Goal: Answer question/provide support

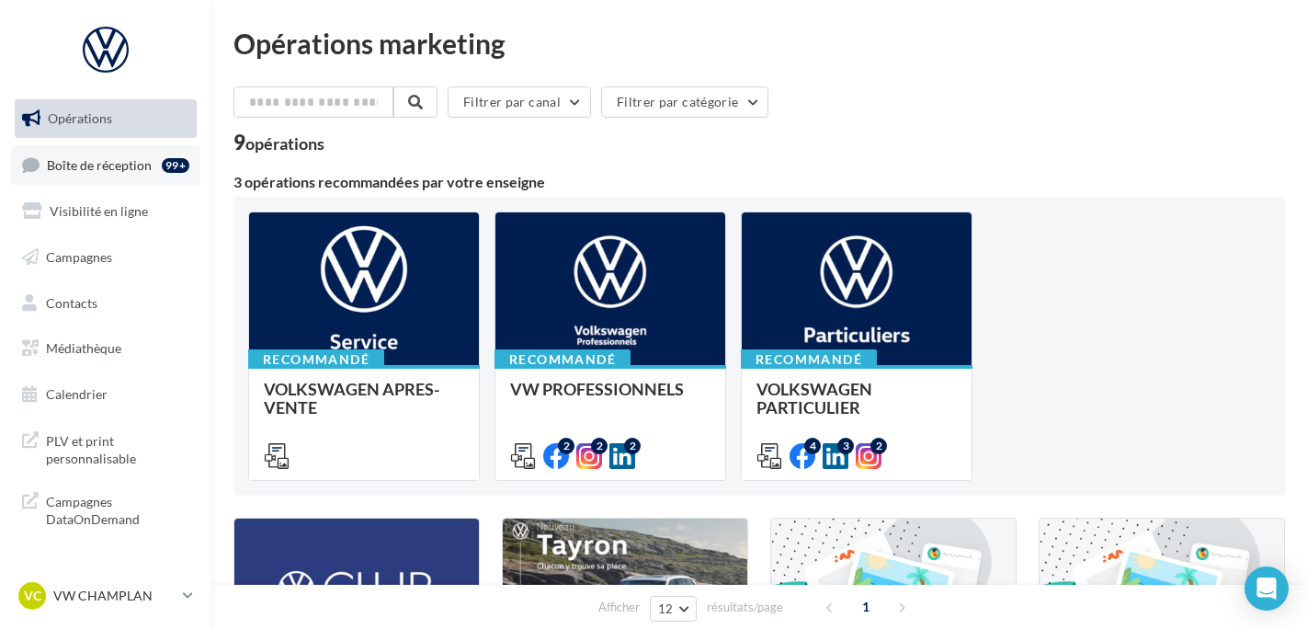
click at [168, 175] on div "99+" at bounding box center [179, 165] width 35 height 26
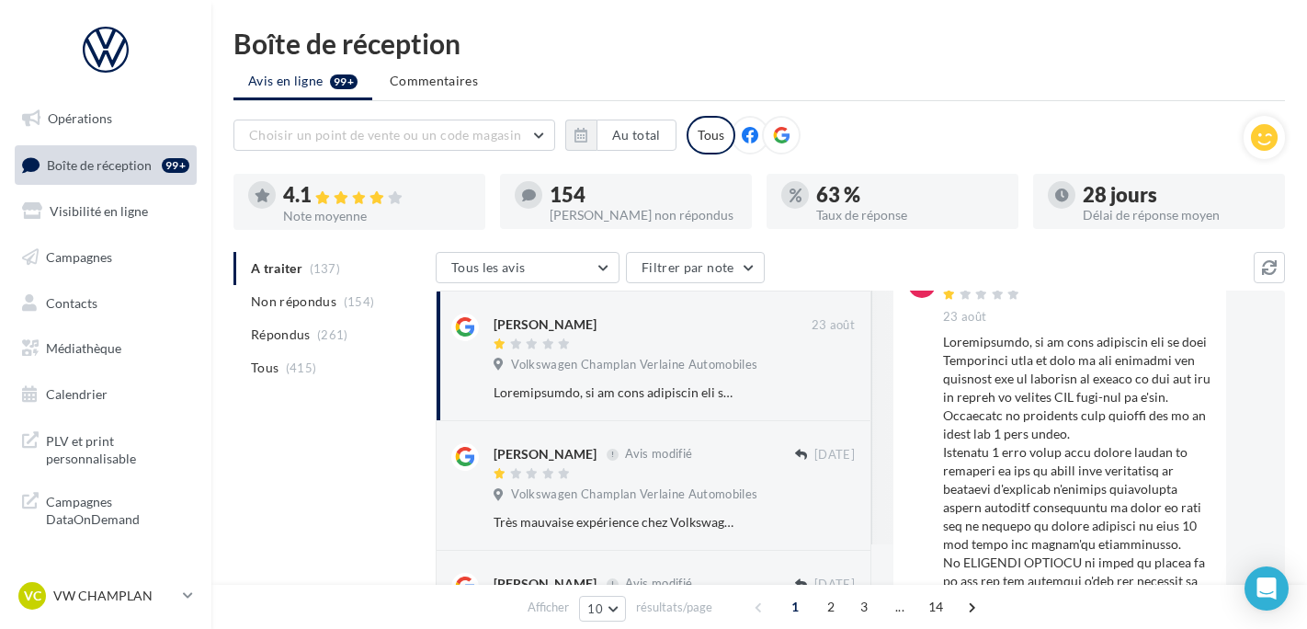
scroll to position [92, 0]
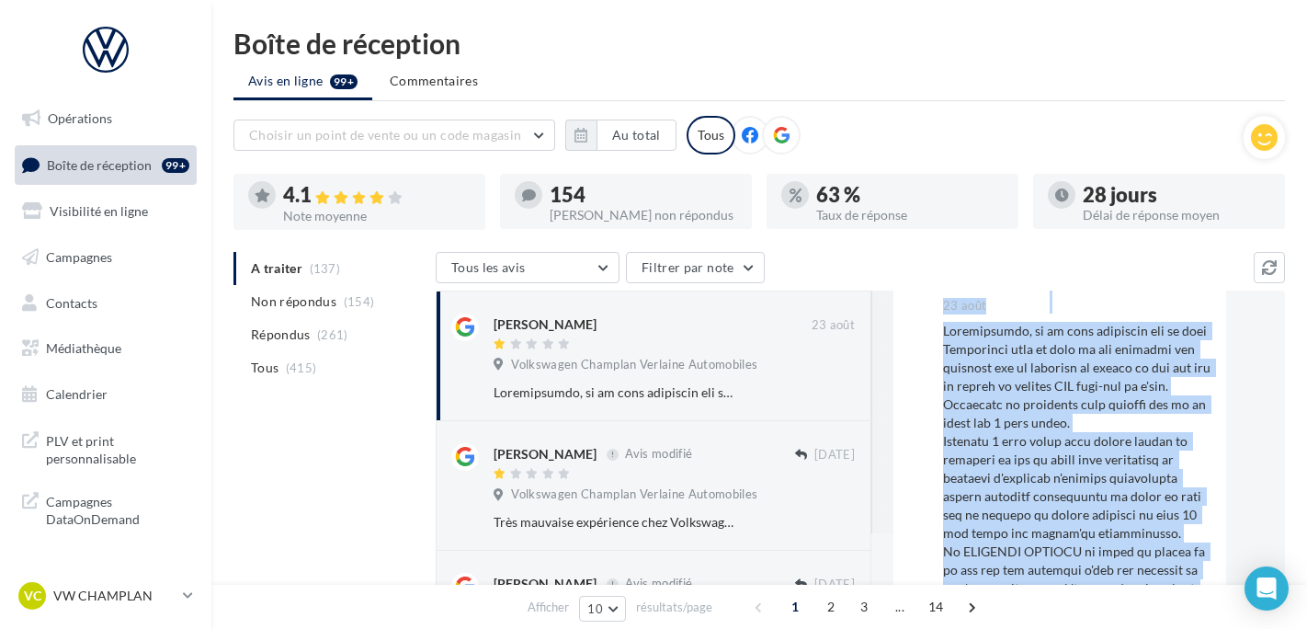
drag, startPoint x: 943, startPoint y: 327, endPoint x: 1253, endPoint y: 548, distance: 380.3
drag, startPoint x: 1253, startPoint y: 548, endPoint x: 1015, endPoint y: 385, distance: 288.4
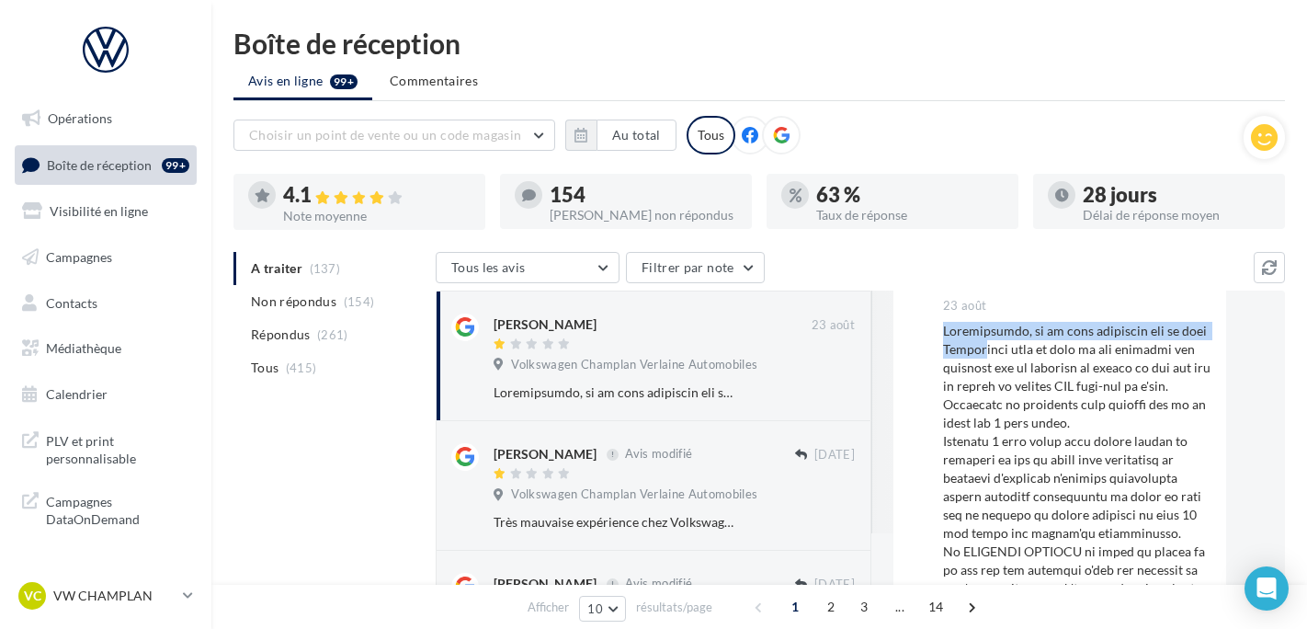
drag, startPoint x: 942, startPoint y: 330, endPoint x: 986, endPoint y: 344, distance: 46.2
drag, startPoint x: 986, startPoint y: 344, endPoint x: 925, endPoint y: 335, distance: 62.3
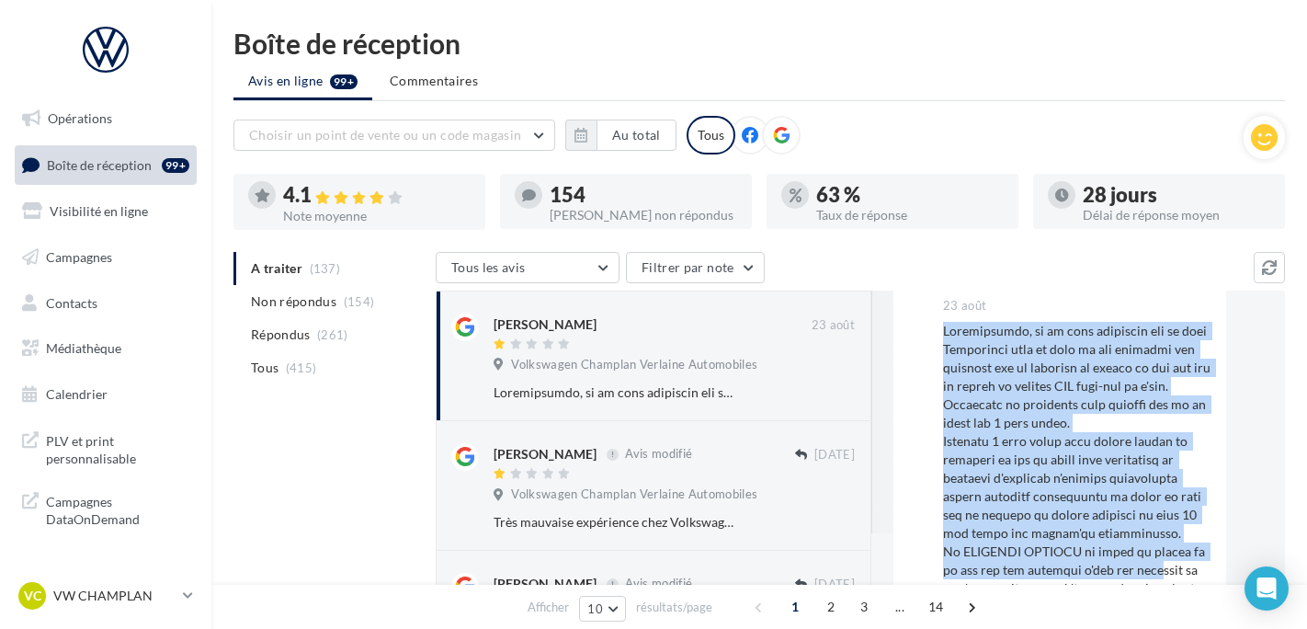
drag, startPoint x: 939, startPoint y: 334, endPoint x: 1168, endPoint y: 561, distance: 322.4
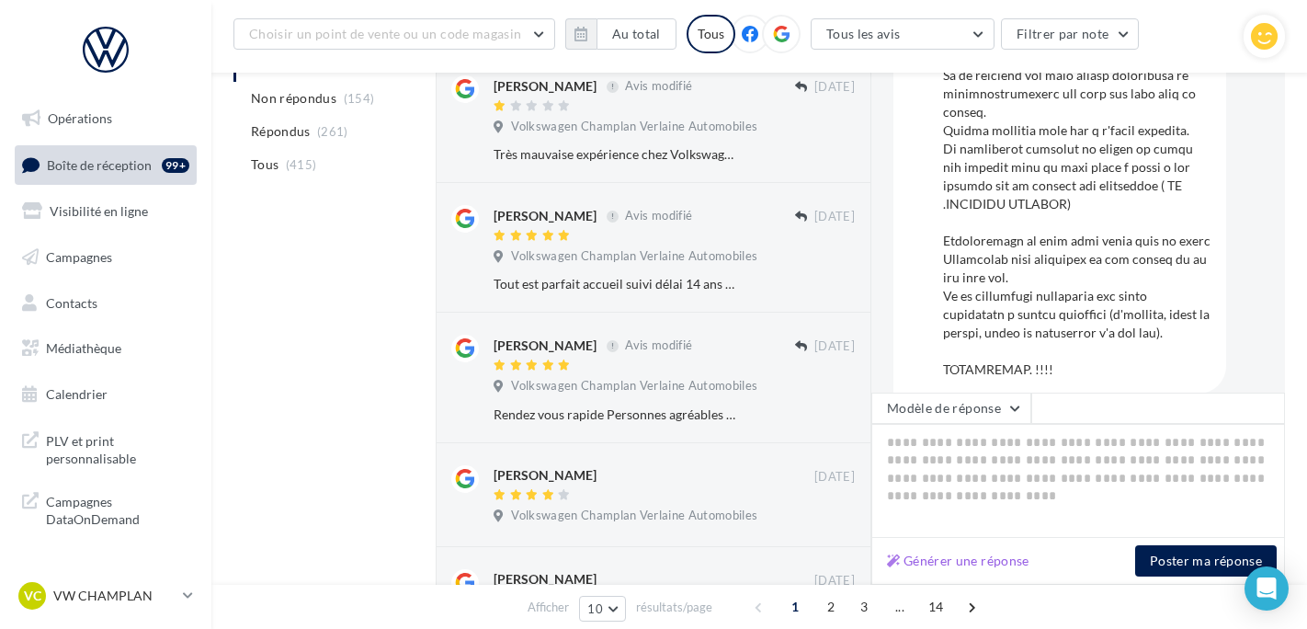
scroll to position [778, 0]
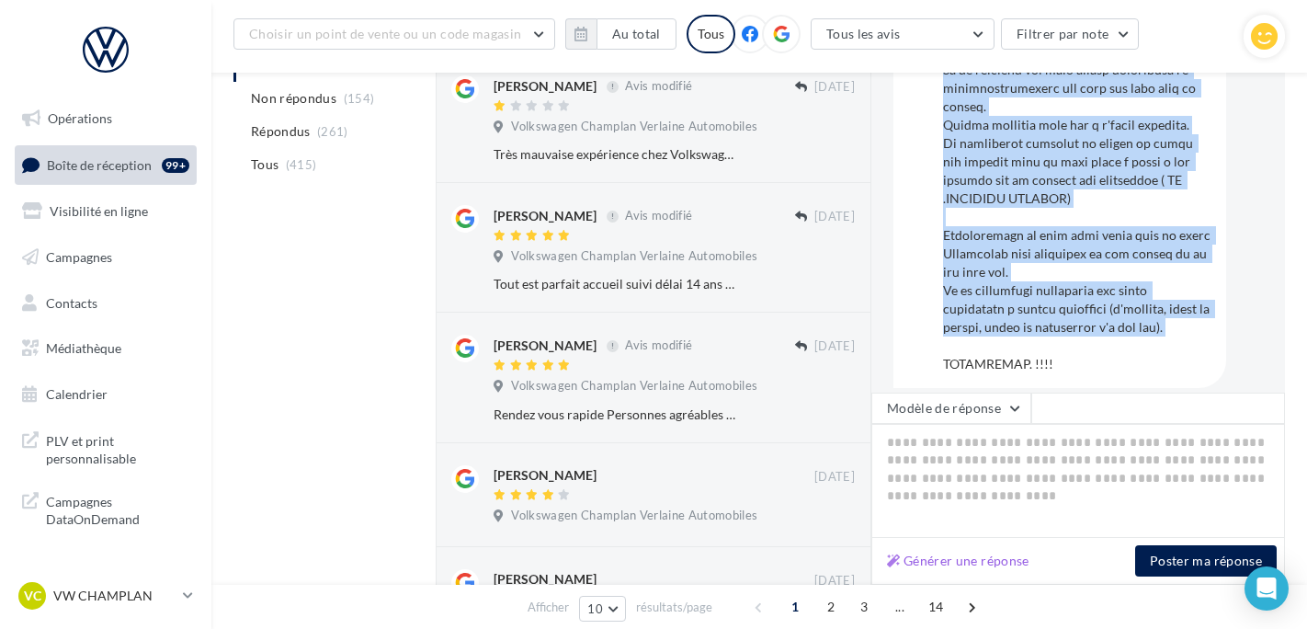
drag, startPoint x: 1076, startPoint y: 334, endPoint x: 938, endPoint y: 269, distance: 153.0
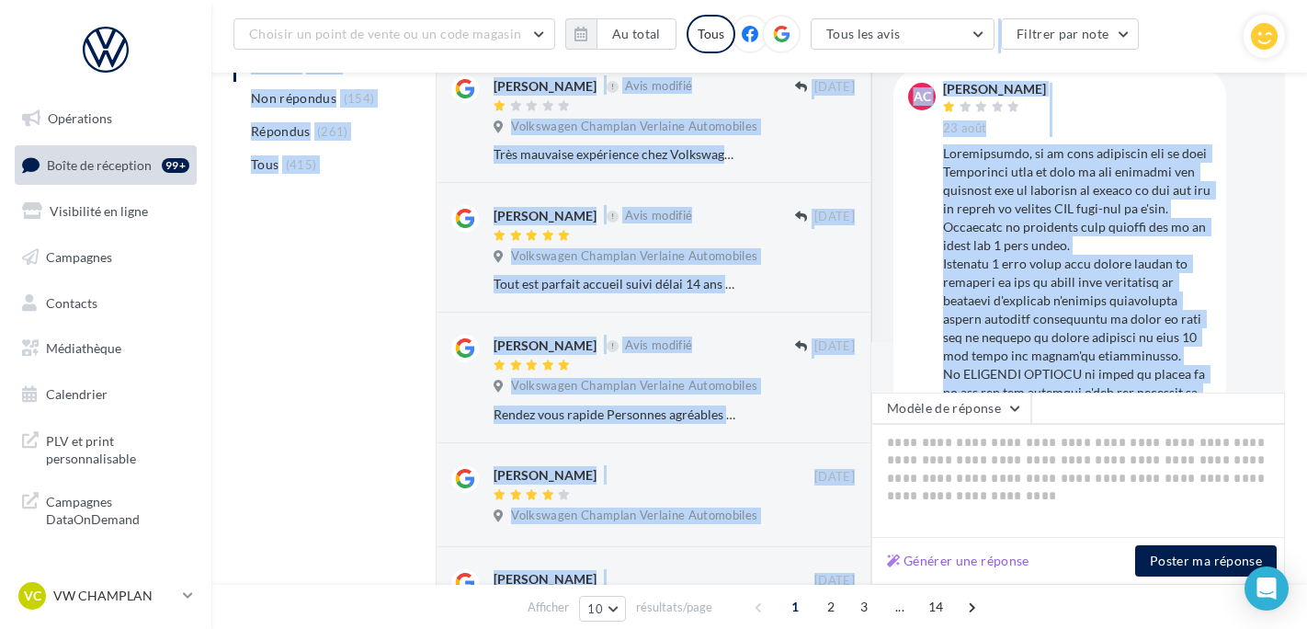
scroll to position [0, 0]
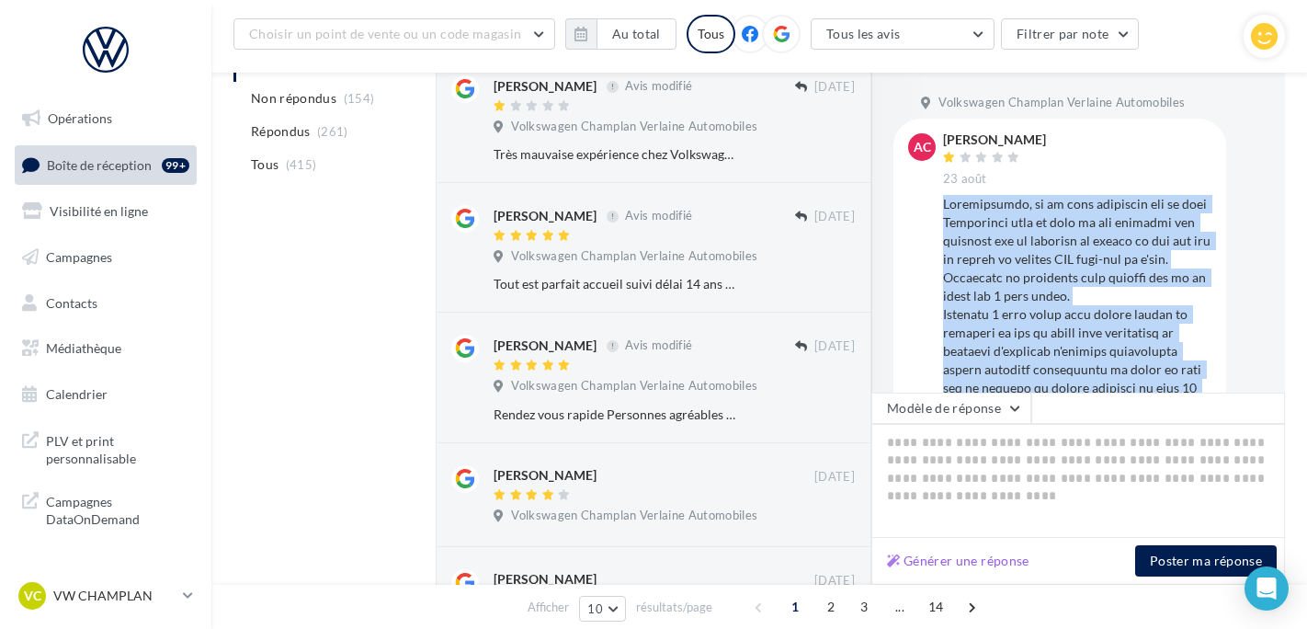
drag, startPoint x: 1066, startPoint y: 346, endPoint x: 945, endPoint y: 203, distance: 187.1
copy div "Loremipsumdo, si am cons adipiscin eli se doei Temporinci utla et dolo ma ali e…"
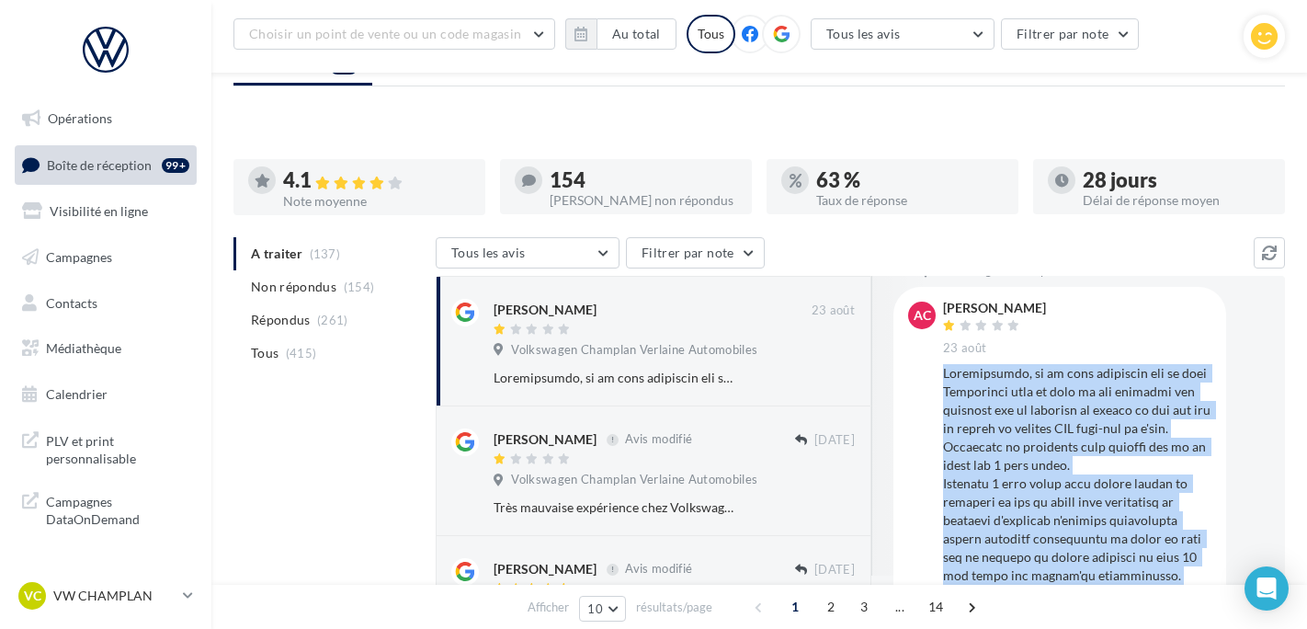
scroll to position [579, 0]
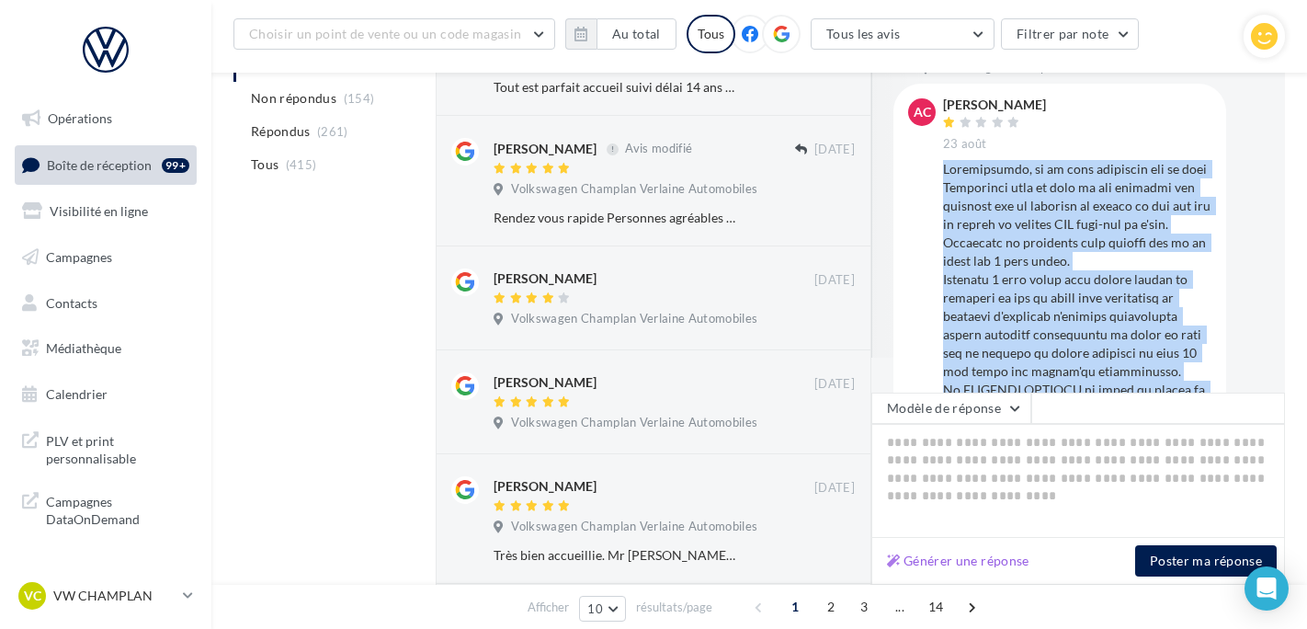
click at [961, 185] on div at bounding box center [1077, 638] width 268 height 956
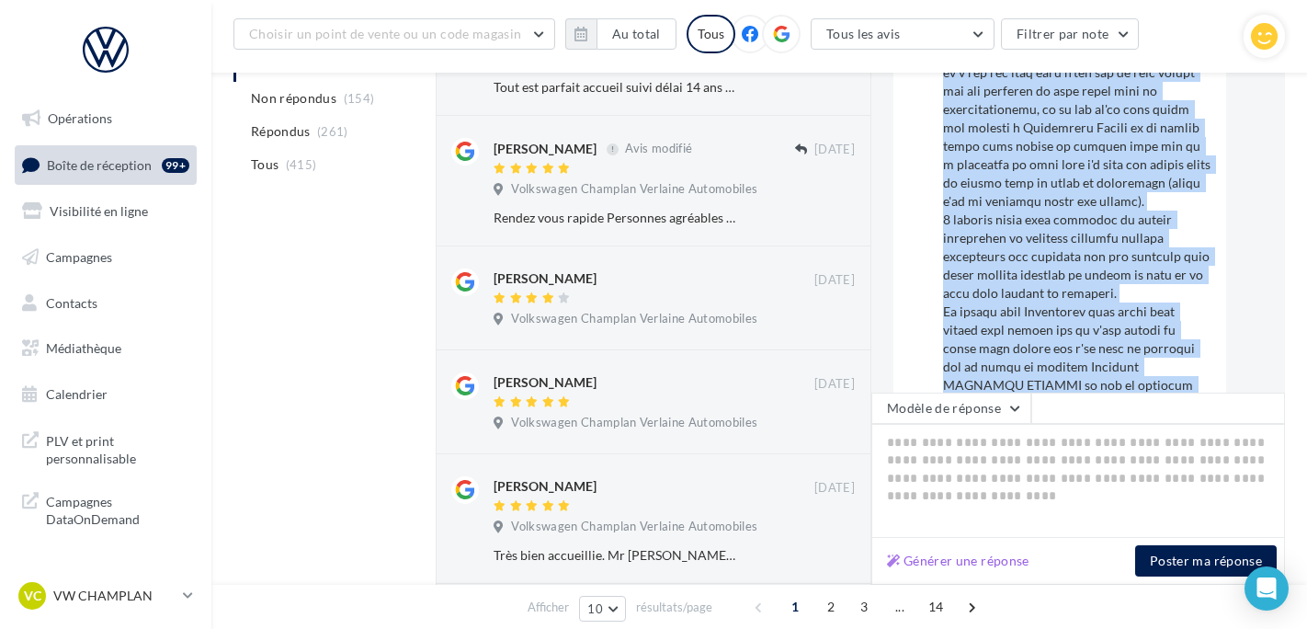
scroll to position [778, 0]
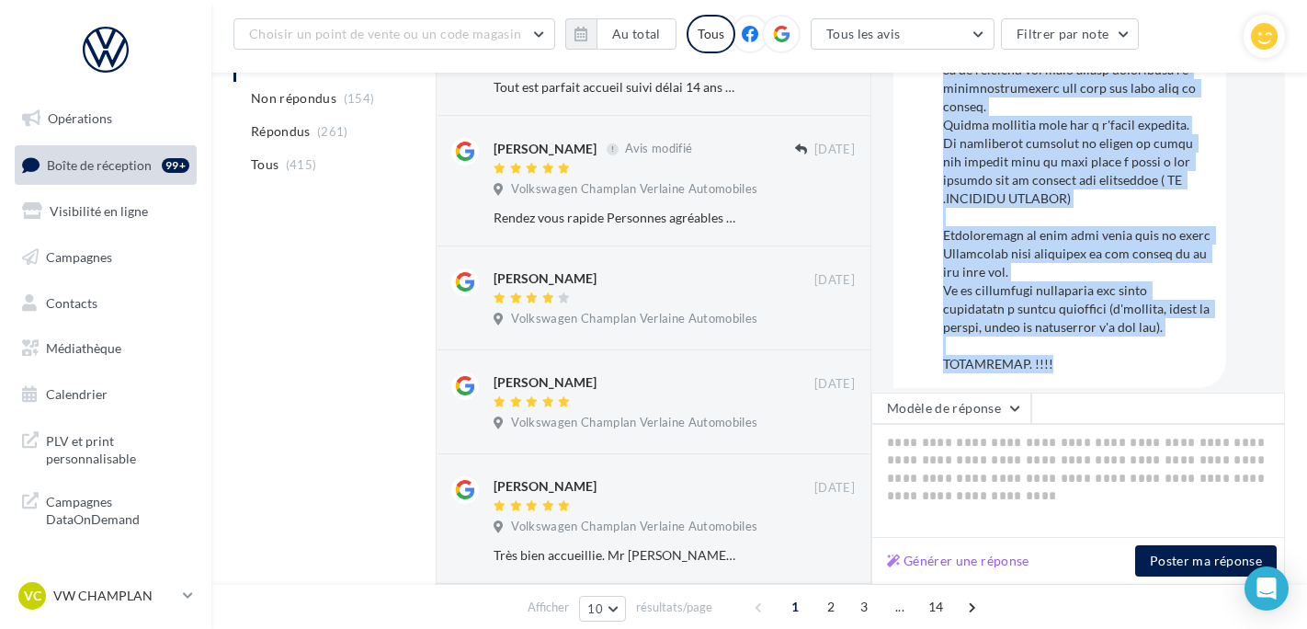
drag, startPoint x: 945, startPoint y: 166, endPoint x: 1144, endPoint y: 344, distance: 267.0
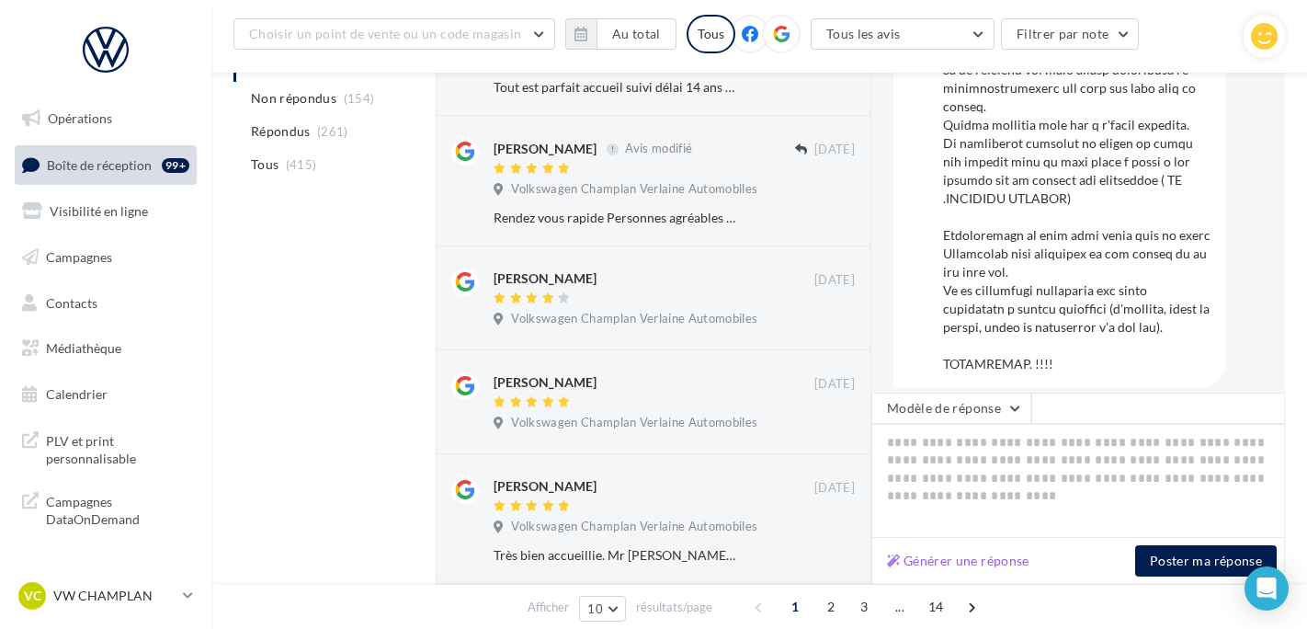
click at [1264, 305] on div "Volkswagen Champlan Verlaine Automobiles AC [PERSON_NAME] [DATE]" at bounding box center [1078, 233] width 414 height 320
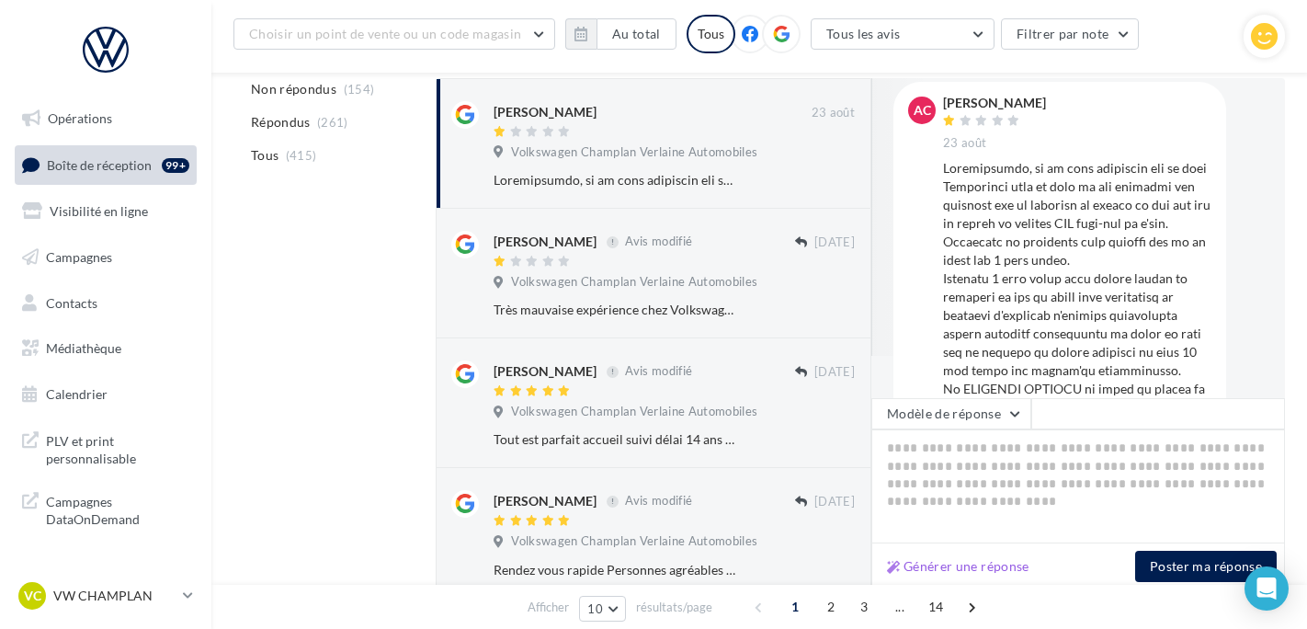
scroll to position [211, 0]
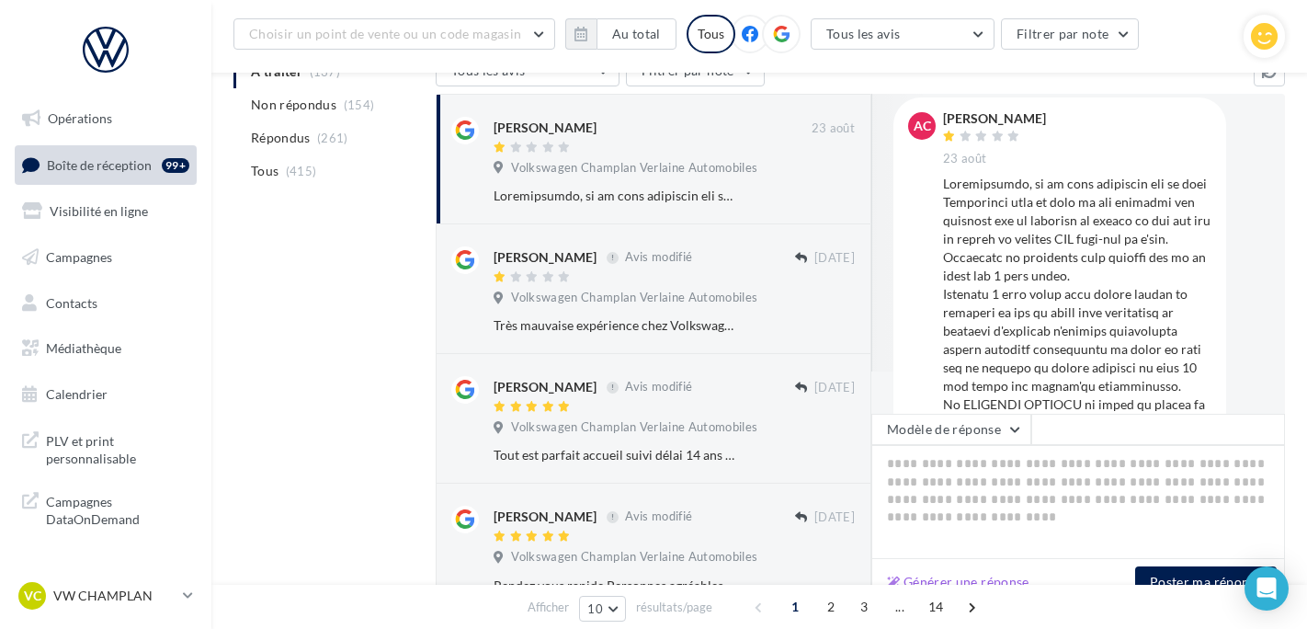
click at [941, 187] on div "AC [PERSON_NAME] [DATE]" at bounding box center [1059, 621] width 303 height 1018
click at [136, 114] on link "Opérations" at bounding box center [105, 118] width 189 height 39
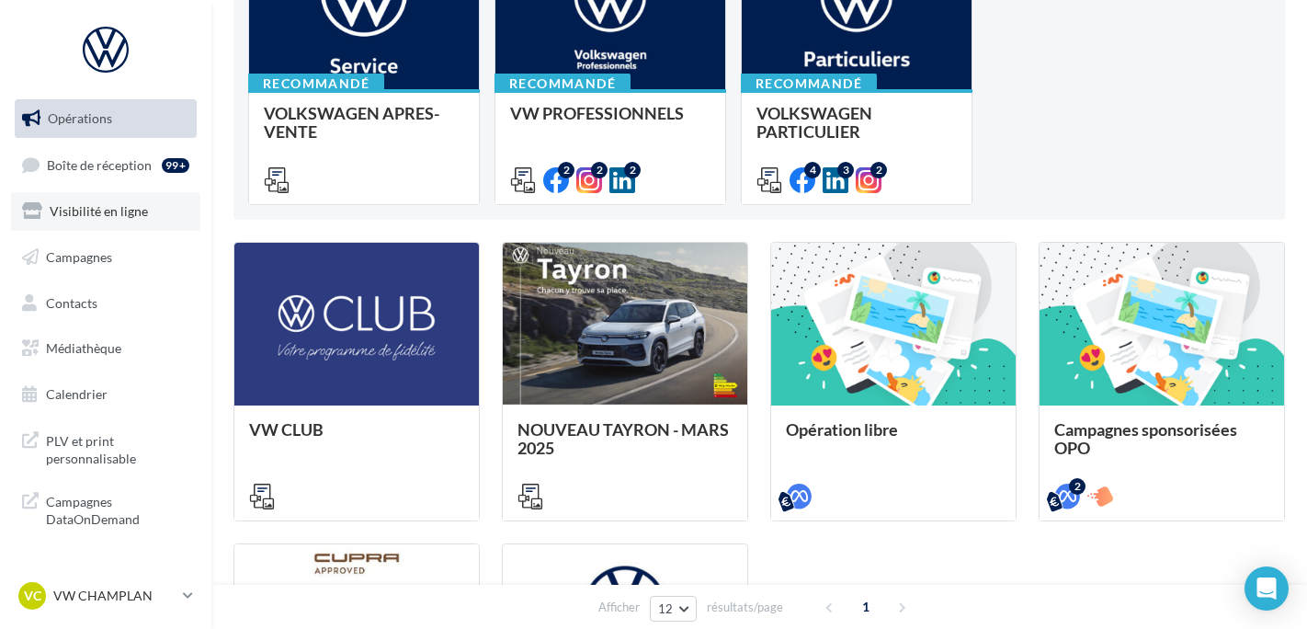
scroll to position [368, 0]
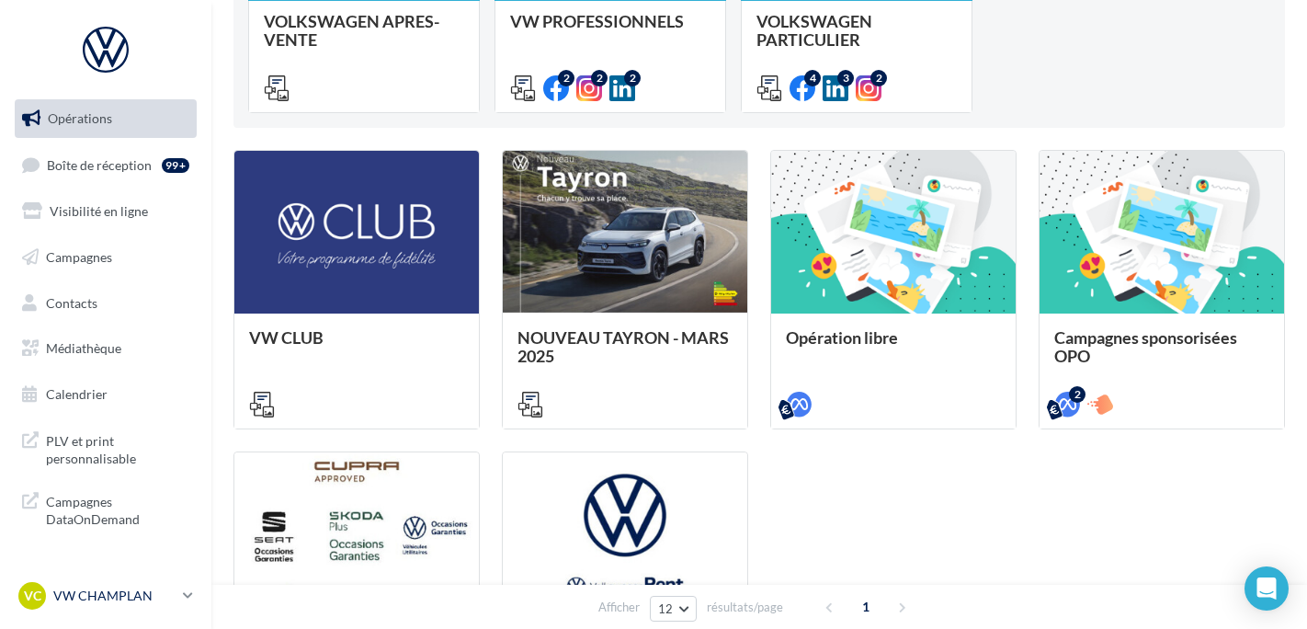
click at [97, 609] on link "VC VW CHAMPLAN vw-cha-ale" at bounding box center [106, 595] width 182 height 35
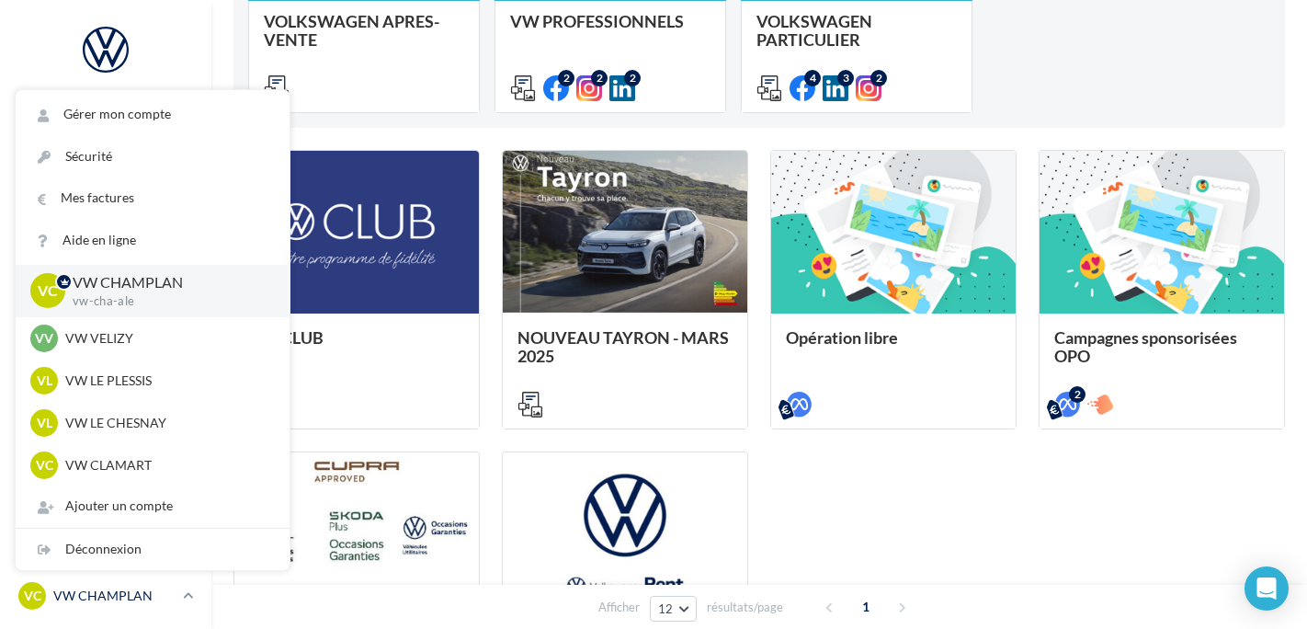
drag, startPoint x: 106, startPoint y: 604, endPoint x: 118, endPoint y: 594, distance: 15.7
click at [108, 604] on p "VW CHAMPLAN" at bounding box center [114, 595] width 122 height 18
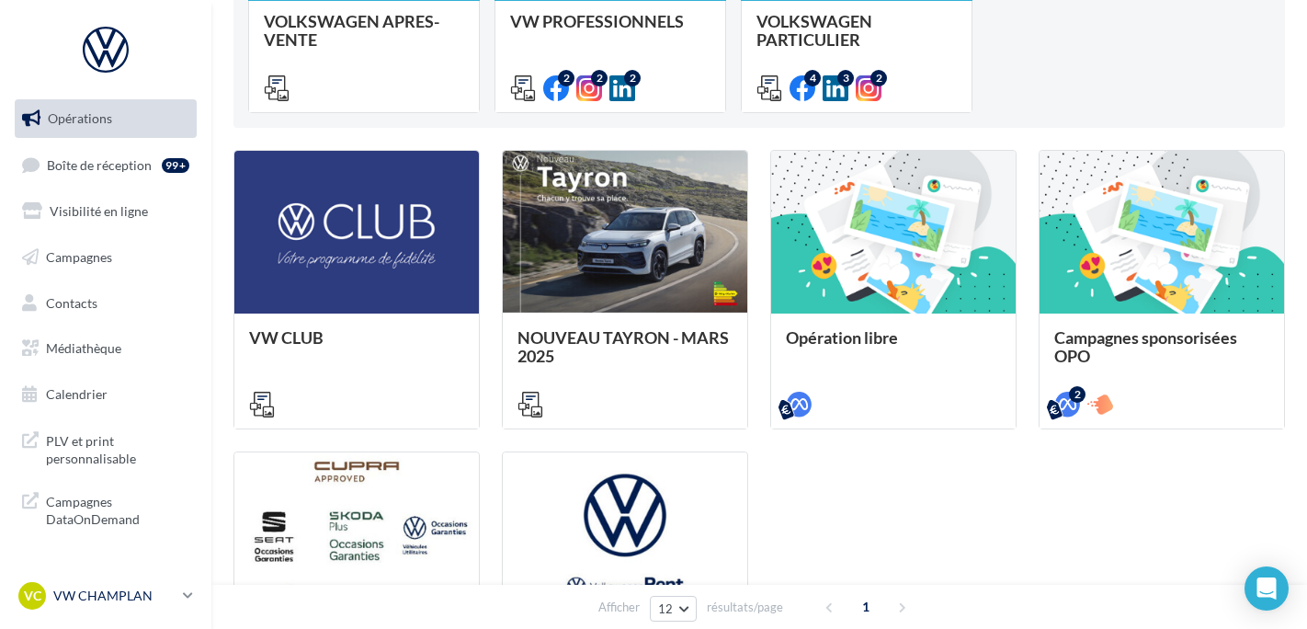
click at [122, 584] on div "VC VW CHAMPLAN vw-cha-ale" at bounding box center [96, 596] width 157 height 28
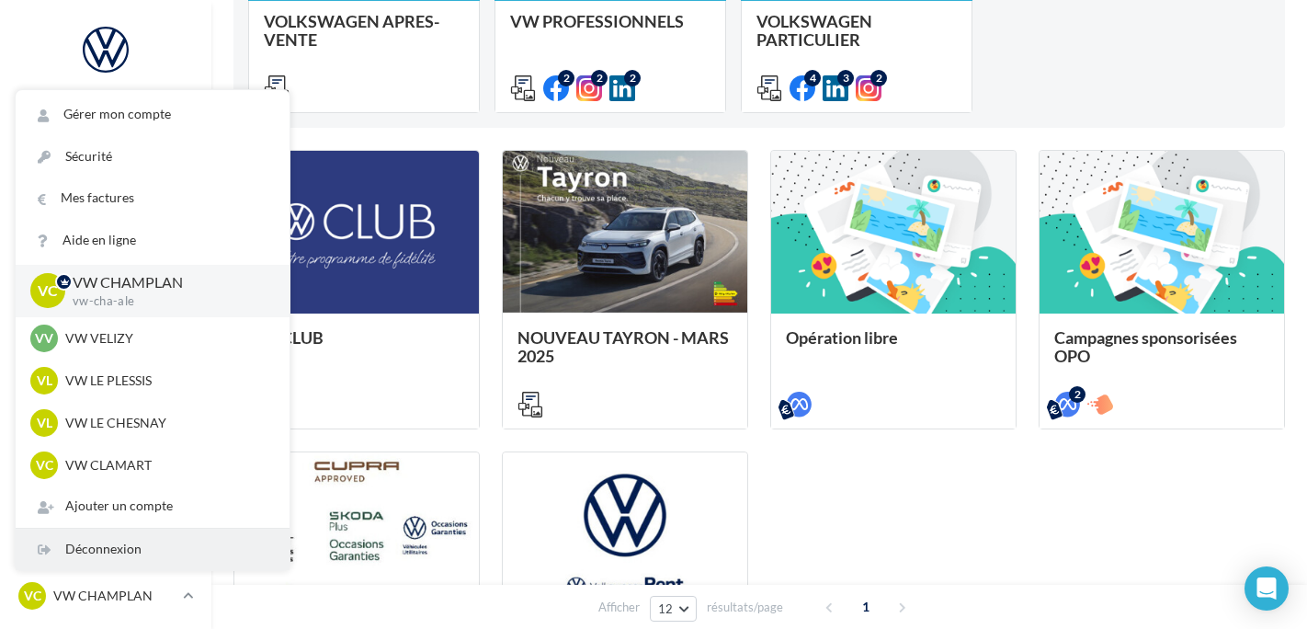
click at [132, 563] on div "Déconnexion" at bounding box center [153, 549] width 274 height 41
